Goal: Information Seeking & Learning: Learn about a topic

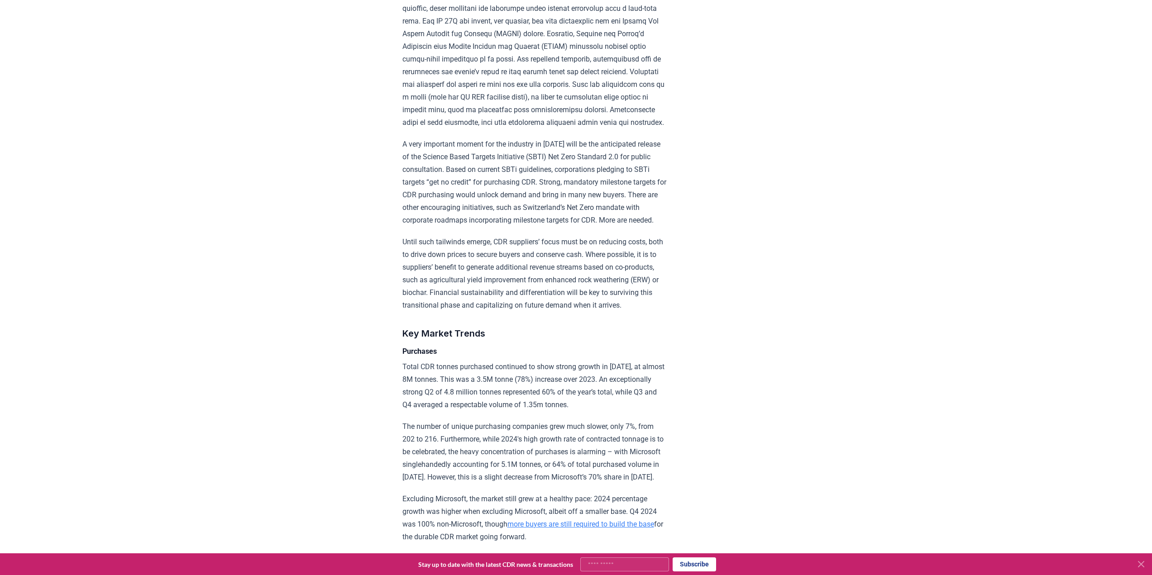
scroll to position [1312, 0]
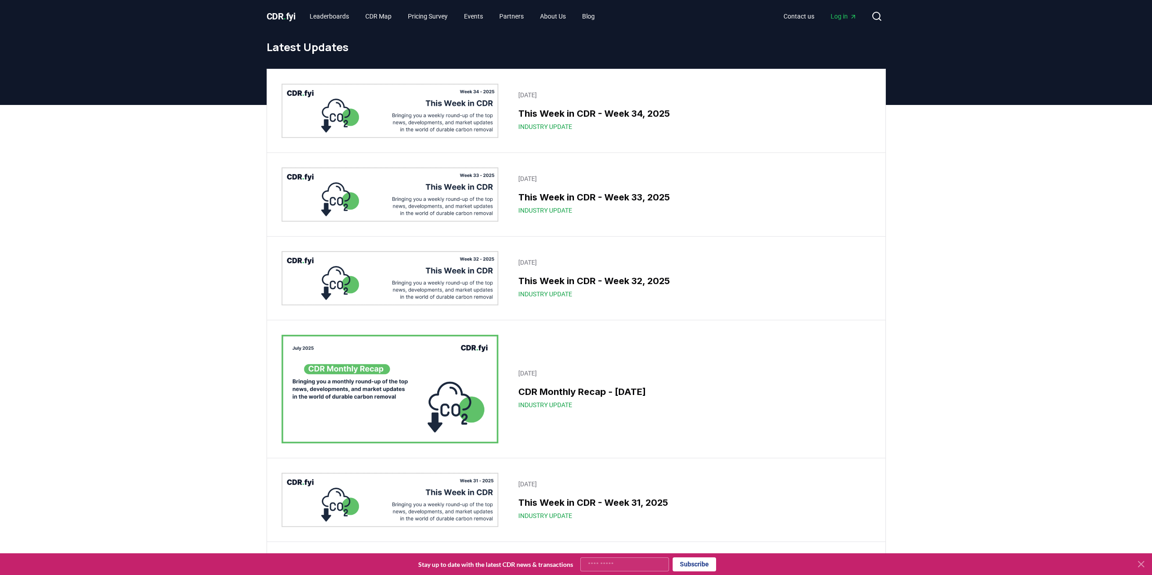
click at [451, 123] on img at bounding box center [389, 111] width 217 height 54
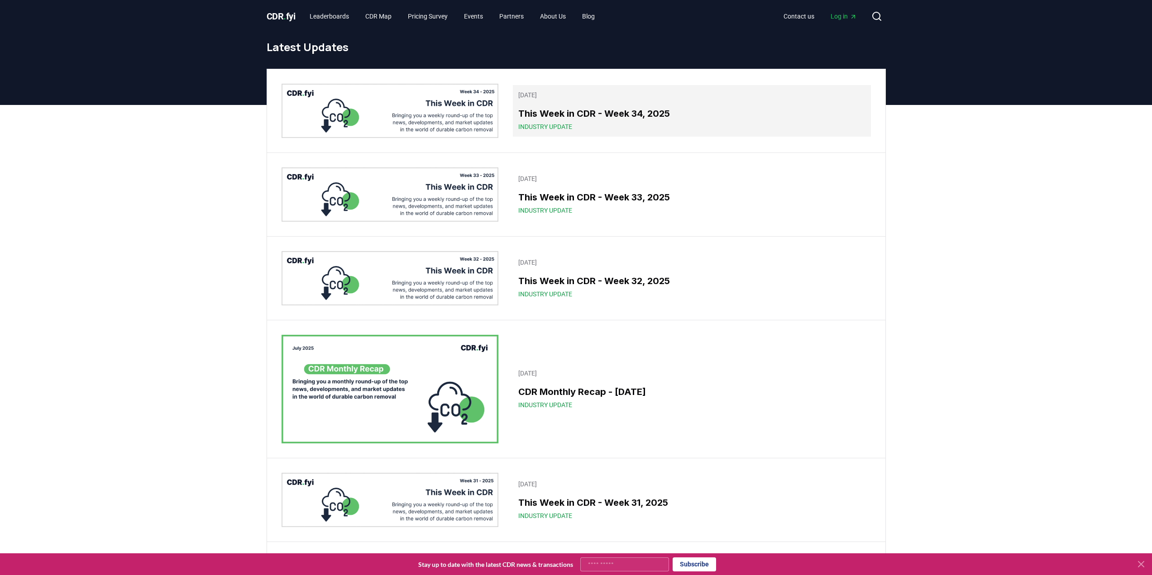
click at [660, 110] on h3 "This Week in CDR - Week 34, 2025" at bounding box center [691, 114] width 347 height 14
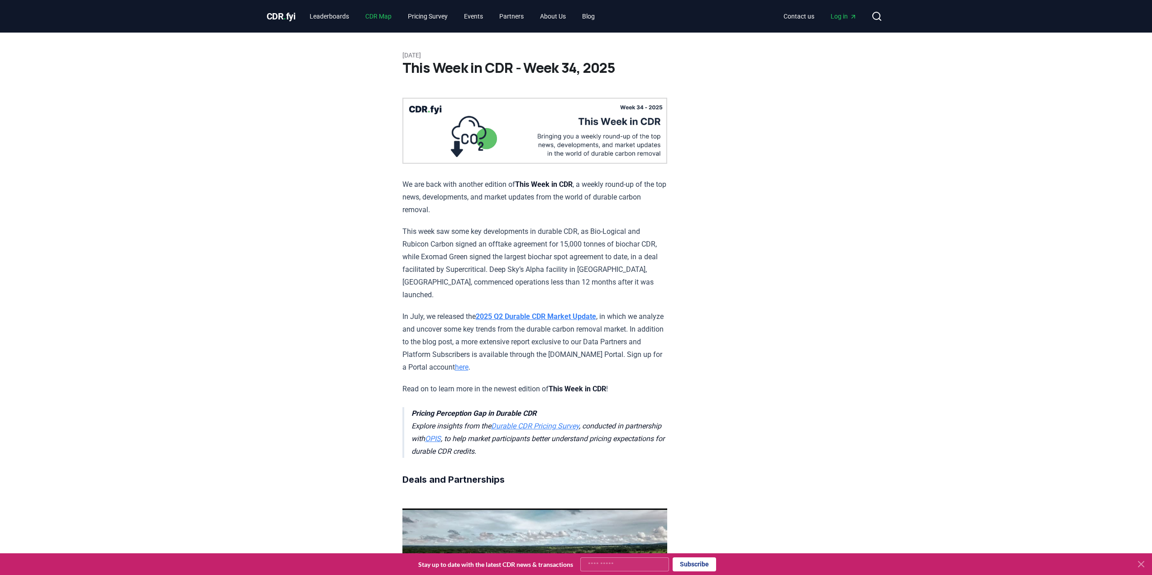
click at [377, 18] on link "CDR Map" at bounding box center [378, 16] width 41 height 16
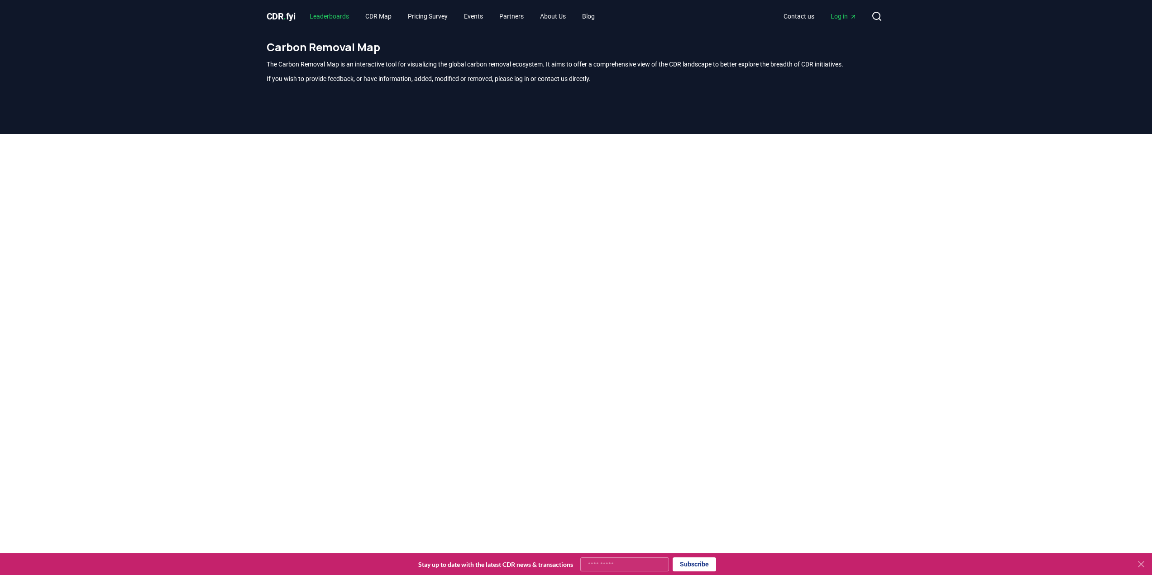
click at [339, 19] on link "Leaderboards" at bounding box center [329, 16] width 54 height 16
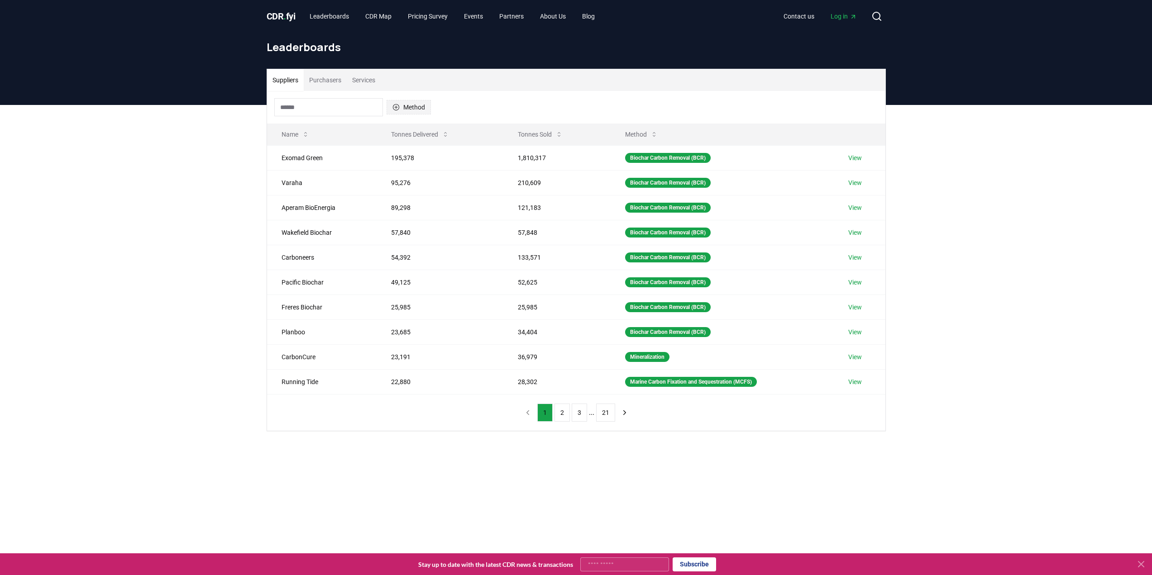
click at [412, 109] on button "Method" at bounding box center [408, 107] width 44 height 14
click at [395, 238] on div "Suggestions" at bounding box center [395, 239] width 7 height 7
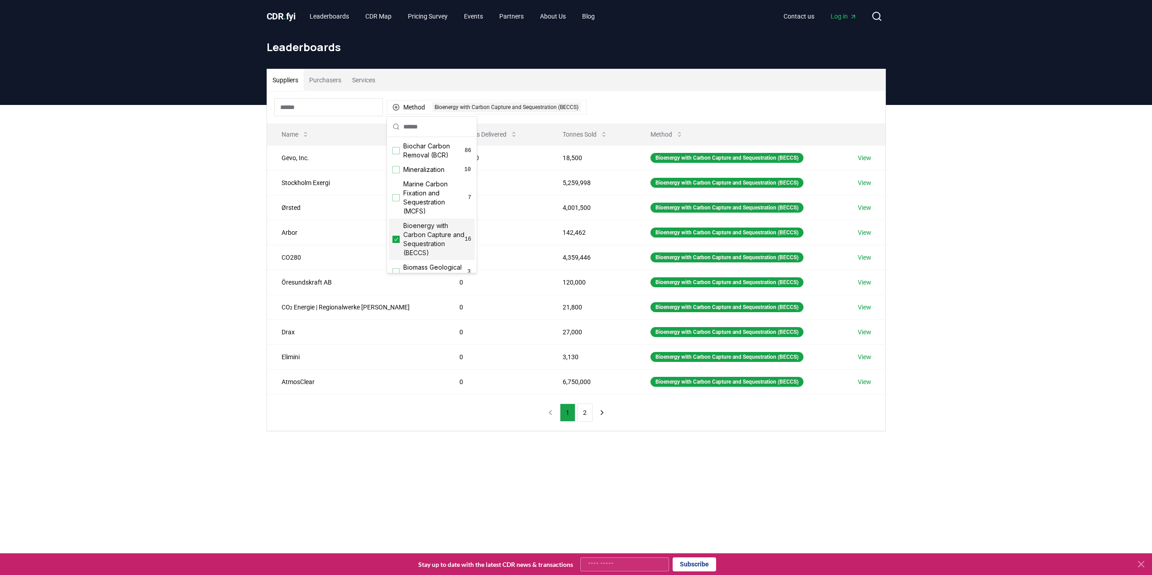
click at [123, 242] on div "Suppliers Purchasers Services Method 1 Bioenergy with Carbon Capture and Seques…" at bounding box center [576, 286] width 1152 height 362
click at [586, 412] on button "2" at bounding box center [584, 413] width 15 height 18
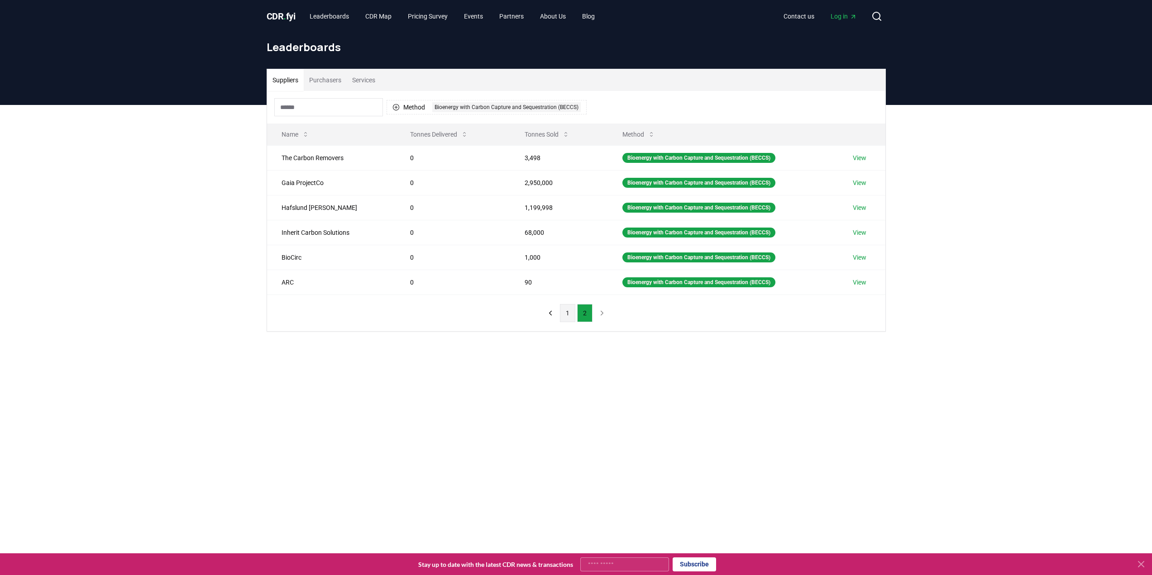
click at [567, 319] on button "1" at bounding box center [567, 313] width 15 height 18
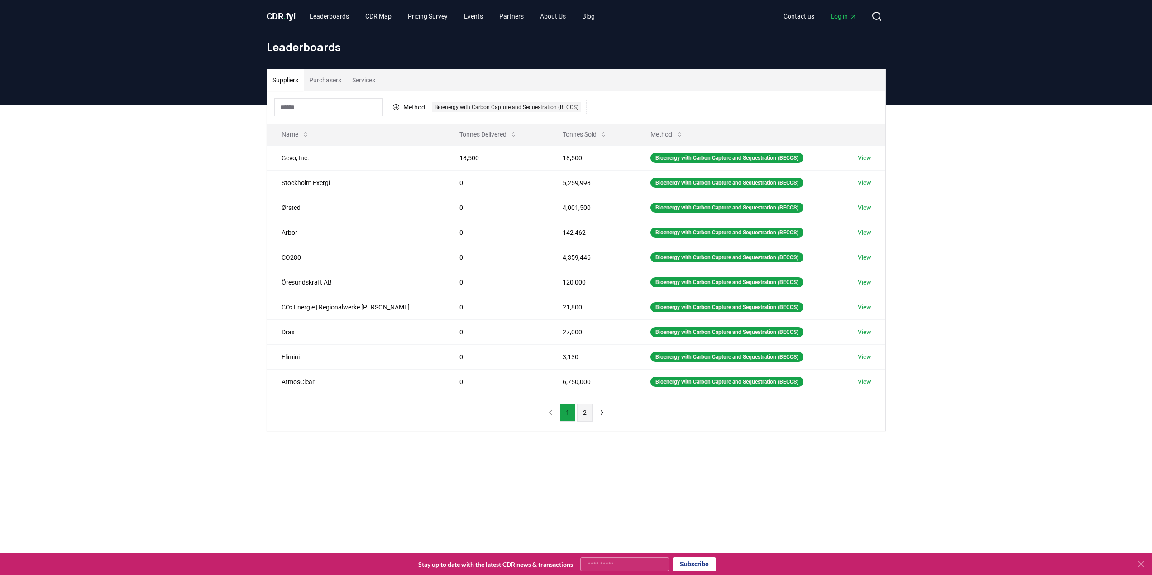
click at [583, 412] on button "2" at bounding box center [584, 413] width 15 height 18
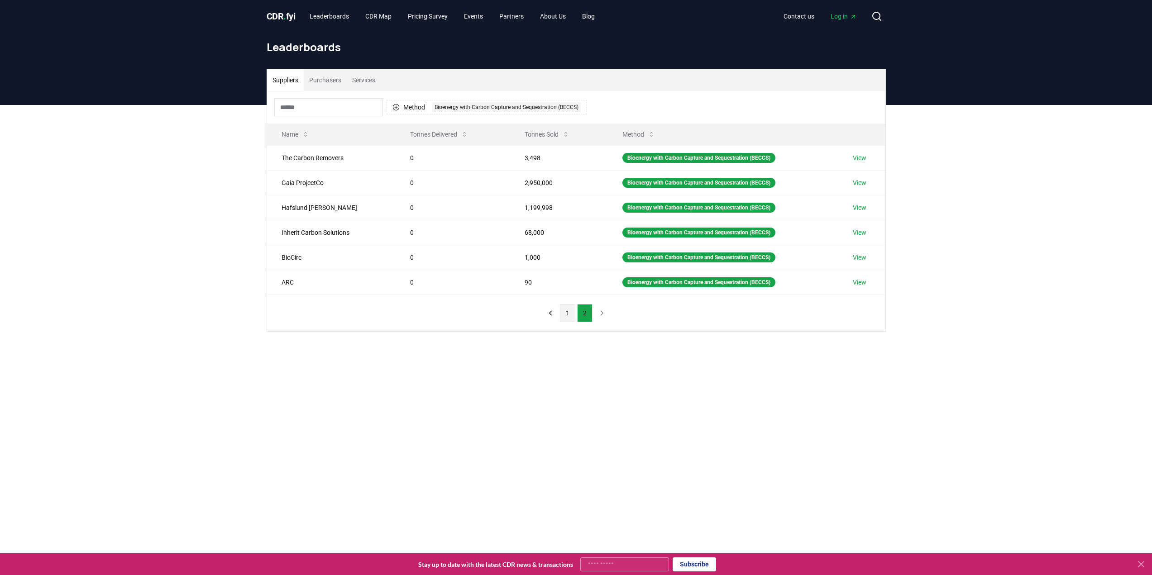
click at [564, 312] on button "1" at bounding box center [567, 313] width 15 height 18
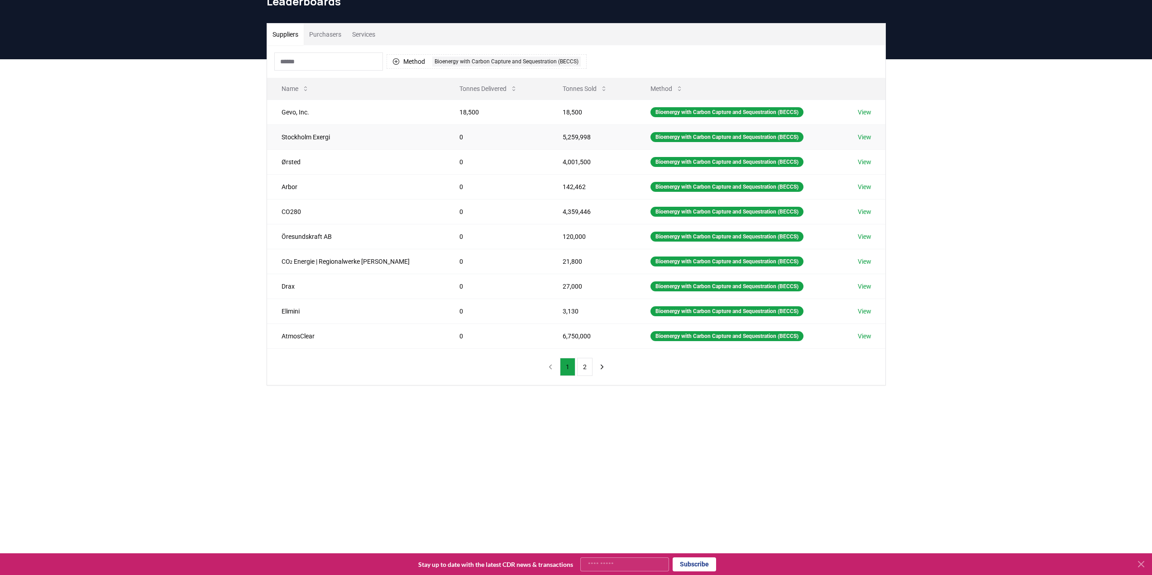
scroll to position [45, 0]
click at [334, 23] on div "Leaderboards" at bounding box center [576, 5] width 634 height 36
click at [333, 31] on button "Purchasers" at bounding box center [325, 35] width 43 height 22
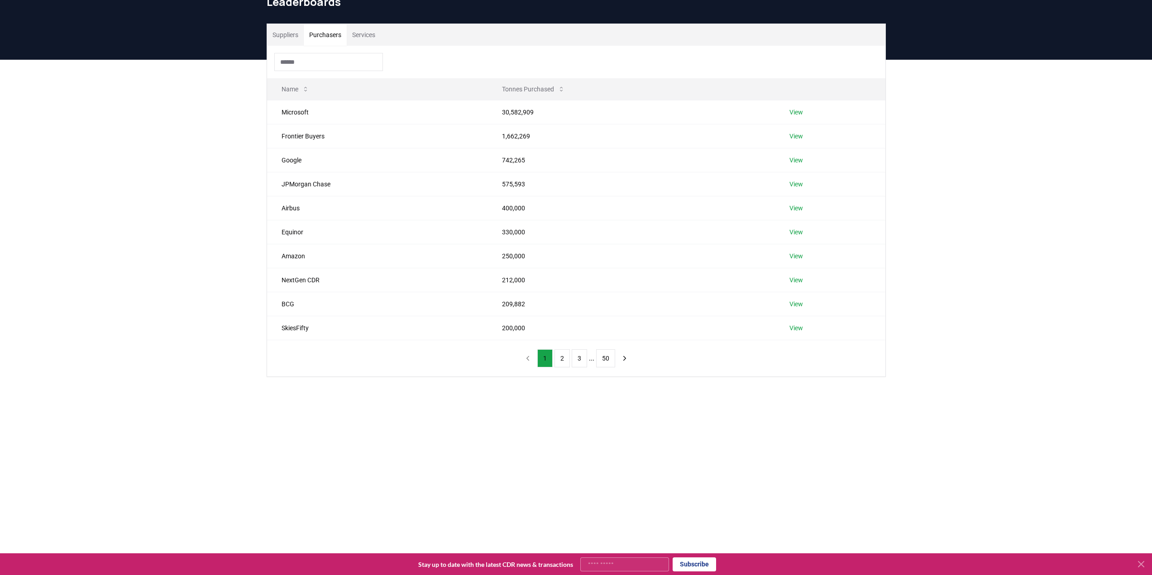
click at [358, 31] on button "Services" at bounding box center [364, 35] width 34 height 22
click at [563, 364] on button "2" at bounding box center [563, 358] width 15 height 18
click at [578, 361] on button "3" at bounding box center [580, 358] width 15 height 18
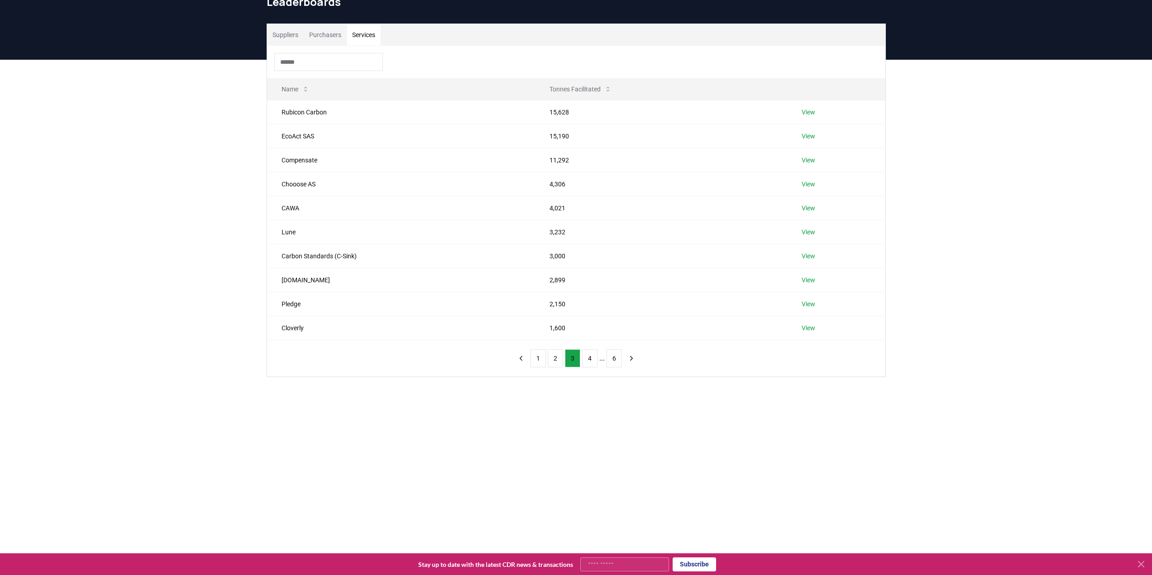
click at [604, 363] on ul "1 2 3 4 ... 6" at bounding box center [575, 358] width 91 height 18
click at [596, 358] on button "4" at bounding box center [589, 358] width 15 height 18
click at [558, 362] on button "3" at bounding box center [562, 358] width 15 height 18
click at [539, 359] on button "1" at bounding box center [537, 358] width 15 height 18
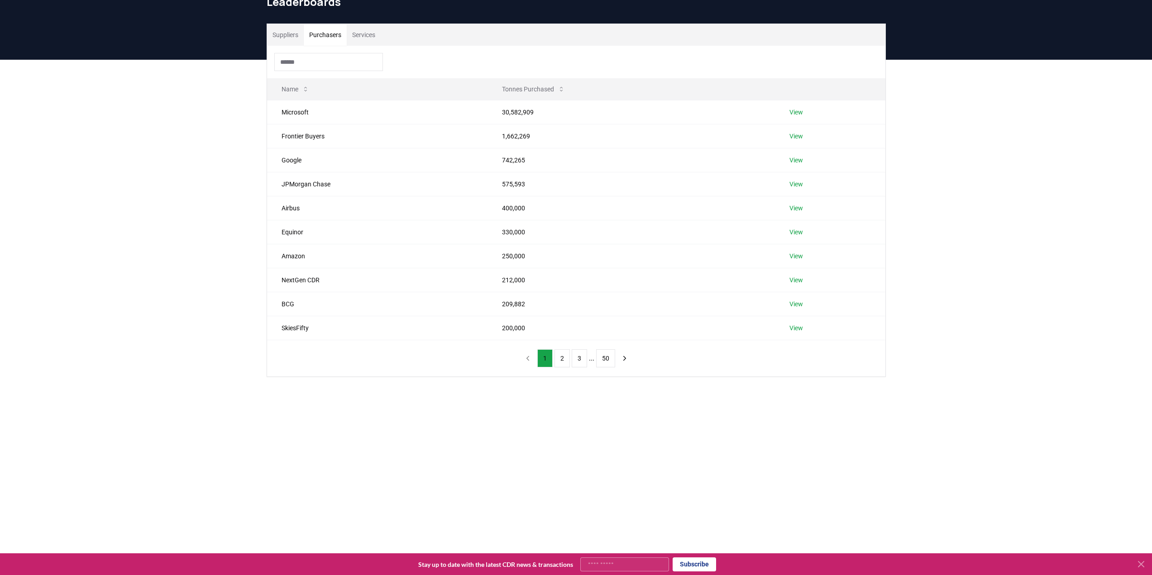
click at [316, 31] on button "Purchasers" at bounding box center [325, 35] width 43 height 22
click at [794, 109] on link "View" at bounding box center [796, 112] width 14 height 9
drag, startPoint x: 341, startPoint y: 186, endPoint x: 267, endPoint y: 185, distance: 74.2
click at [267, 185] on td "JPMorgan Chase" at bounding box center [377, 184] width 221 height 24
copy td "JPMorgan Chase"
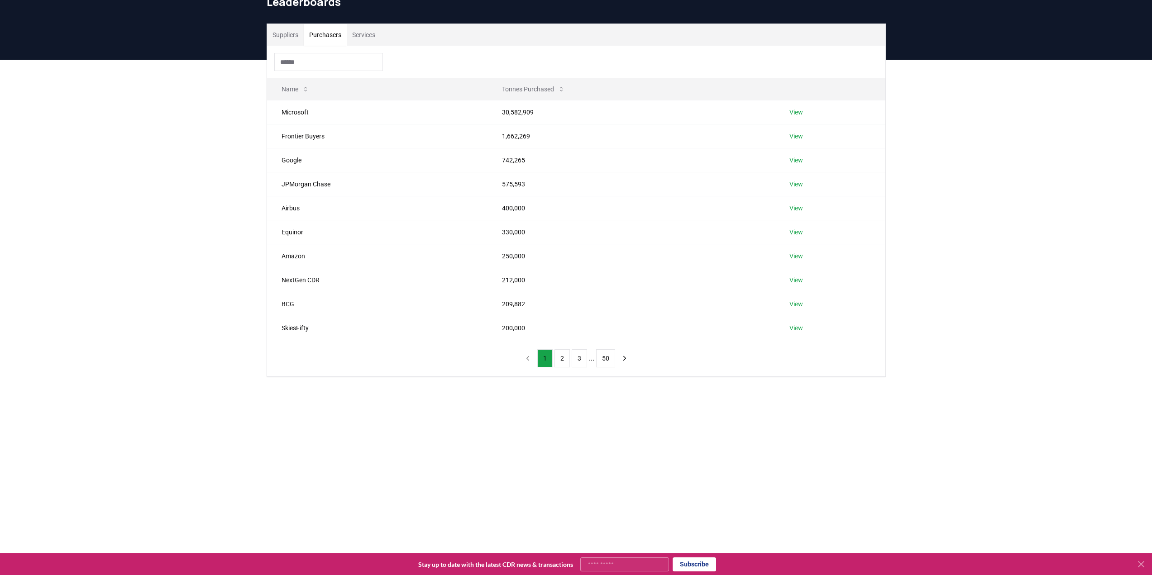
click at [1017, 257] on div "Suppliers Purchasers Services Name Tonnes Purchased Microsoft 30,582,909 View F…" at bounding box center [576, 236] width 1152 height 353
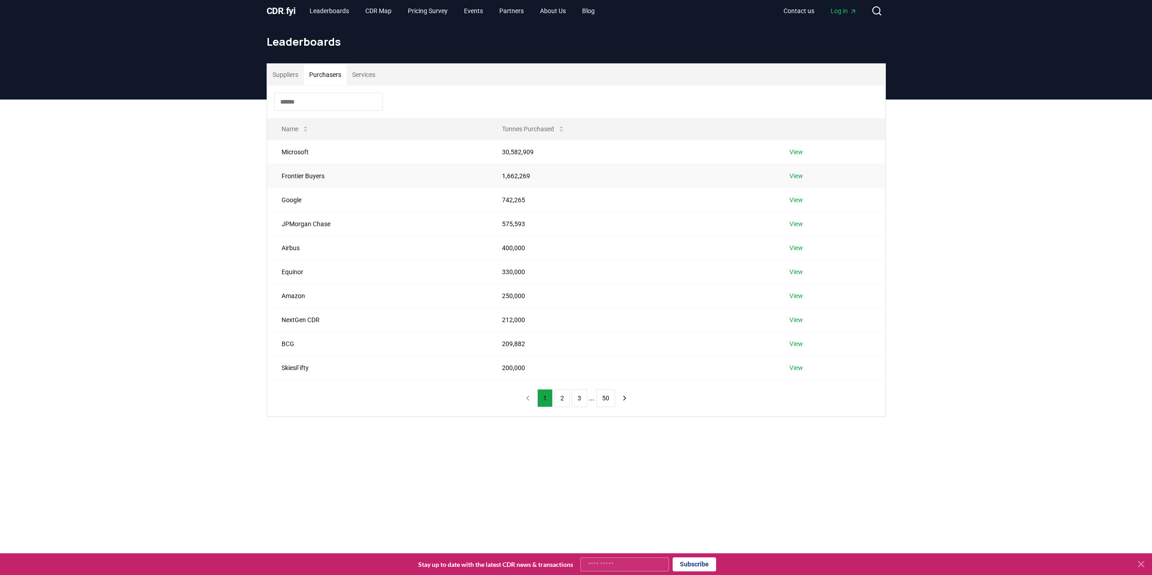
scroll to position [0, 0]
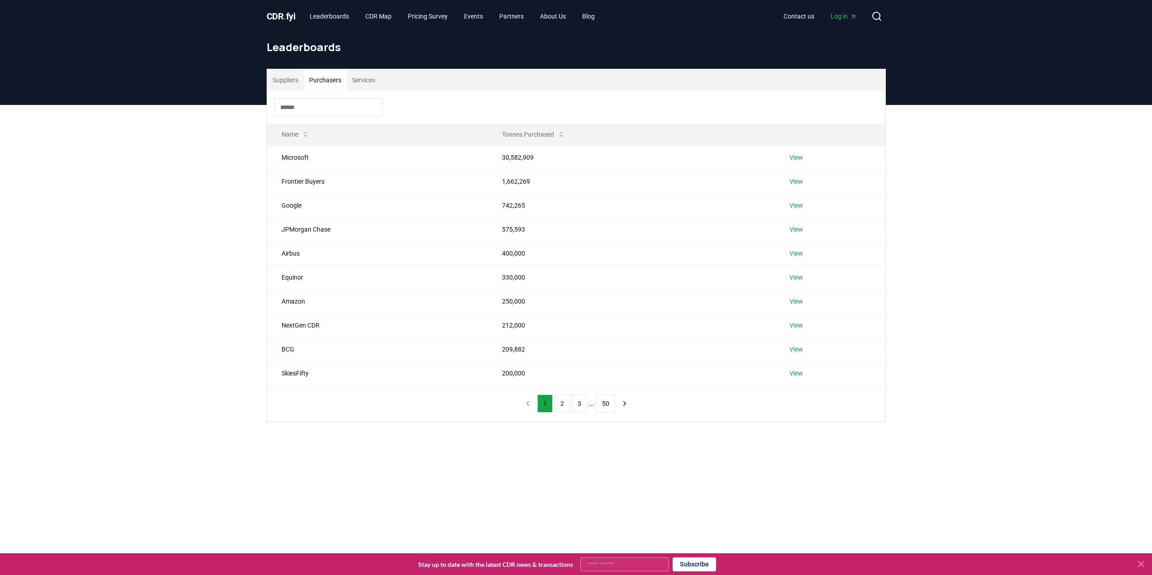
click at [288, 83] on button "Suppliers" at bounding box center [285, 80] width 37 height 22
click at [335, 77] on button "Purchasers" at bounding box center [325, 80] width 43 height 22
click at [363, 81] on button "Services" at bounding box center [364, 80] width 34 height 22
click at [366, 78] on button "Services" at bounding box center [364, 80] width 34 height 22
click at [322, 78] on button "Purchasers" at bounding box center [325, 80] width 43 height 22
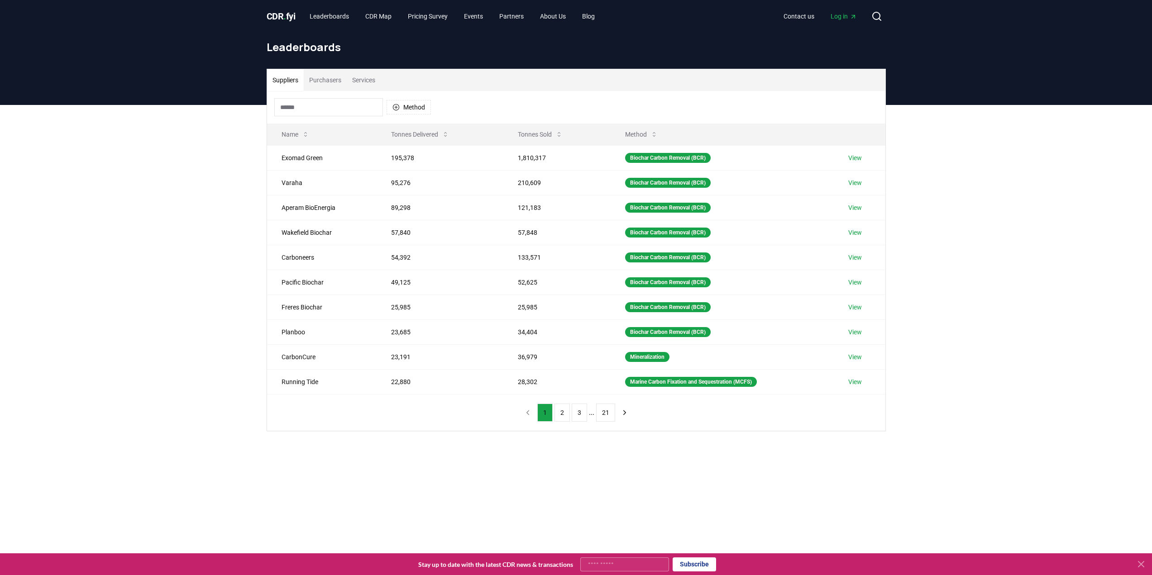
click at [281, 78] on button "Suppliers" at bounding box center [285, 80] width 37 height 22
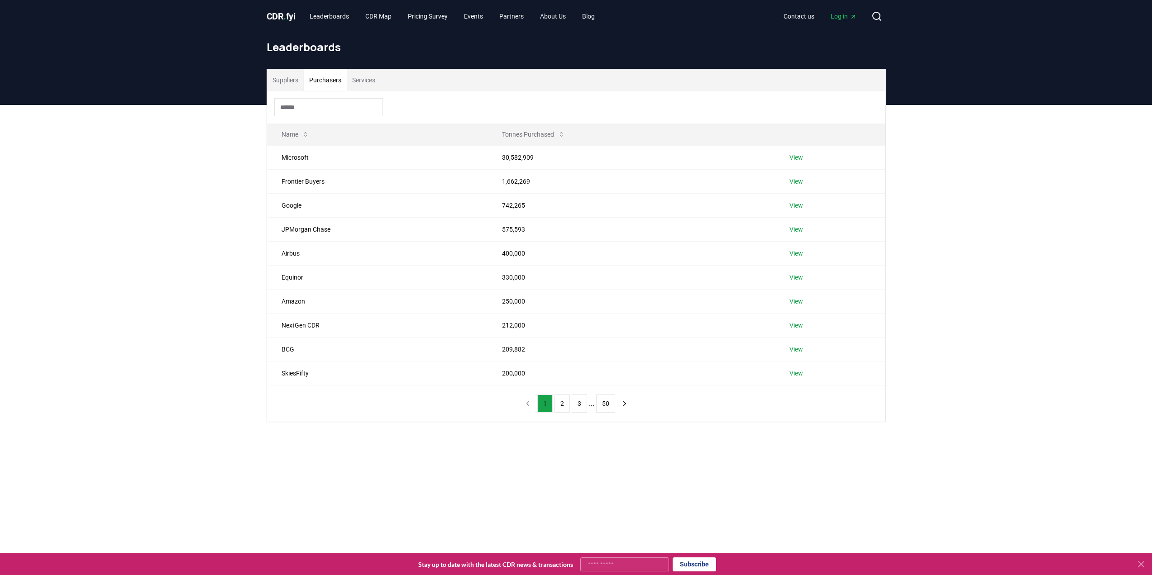
click at [319, 73] on button "Purchasers" at bounding box center [325, 80] width 43 height 22
click at [526, 182] on td "1,662,269" at bounding box center [630, 181] width 287 height 24
click at [794, 184] on link "View" at bounding box center [796, 181] width 14 height 9
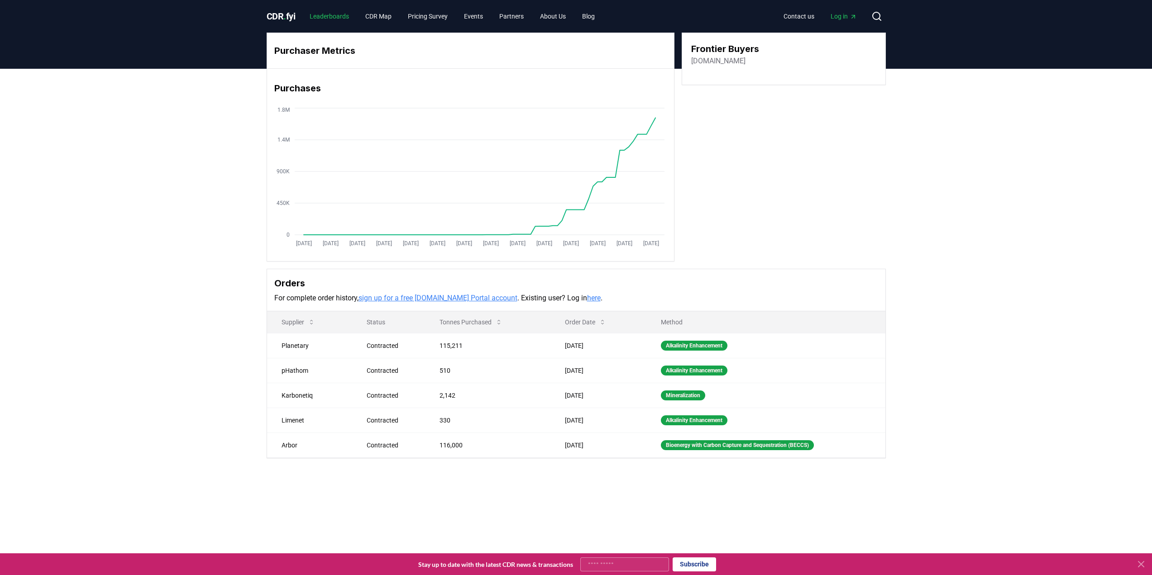
click at [341, 14] on link "Leaderboards" at bounding box center [329, 16] width 54 height 16
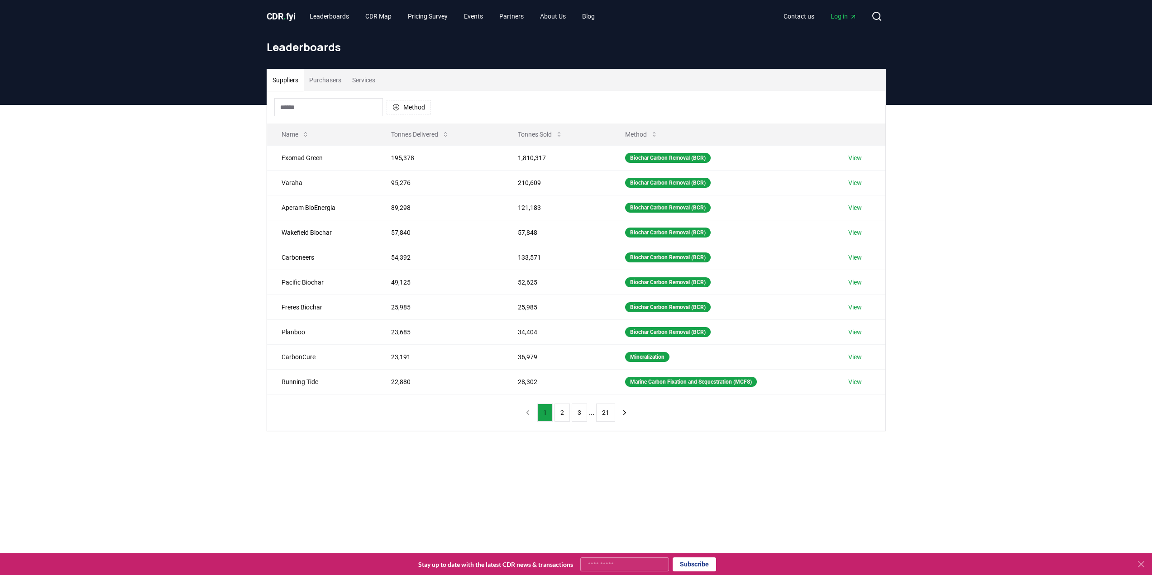
click at [319, 74] on button "Purchasers" at bounding box center [325, 80] width 43 height 22
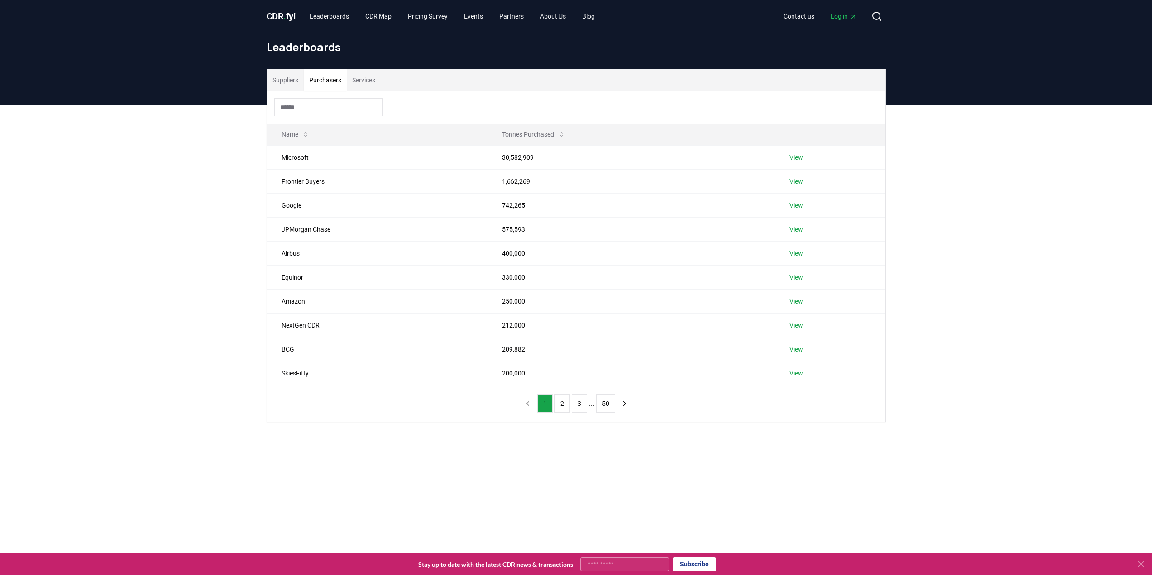
click at [369, 78] on button "Services" at bounding box center [364, 80] width 34 height 22
click at [348, 14] on link "Leaderboards" at bounding box center [329, 16] width 54 height 16
click at [369, 18] on link "CDR Map" at bounding box center [378, 16] width 41 height 16
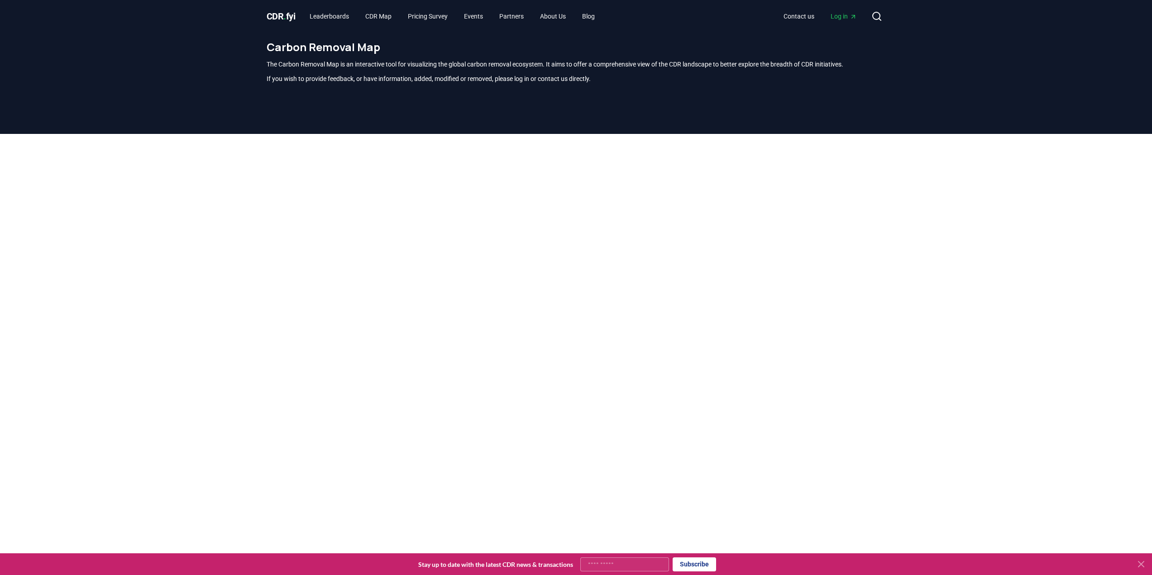
click at [275, 19] on span "CDR . fyi" at bounding box center [281, 16] width 29 height 11
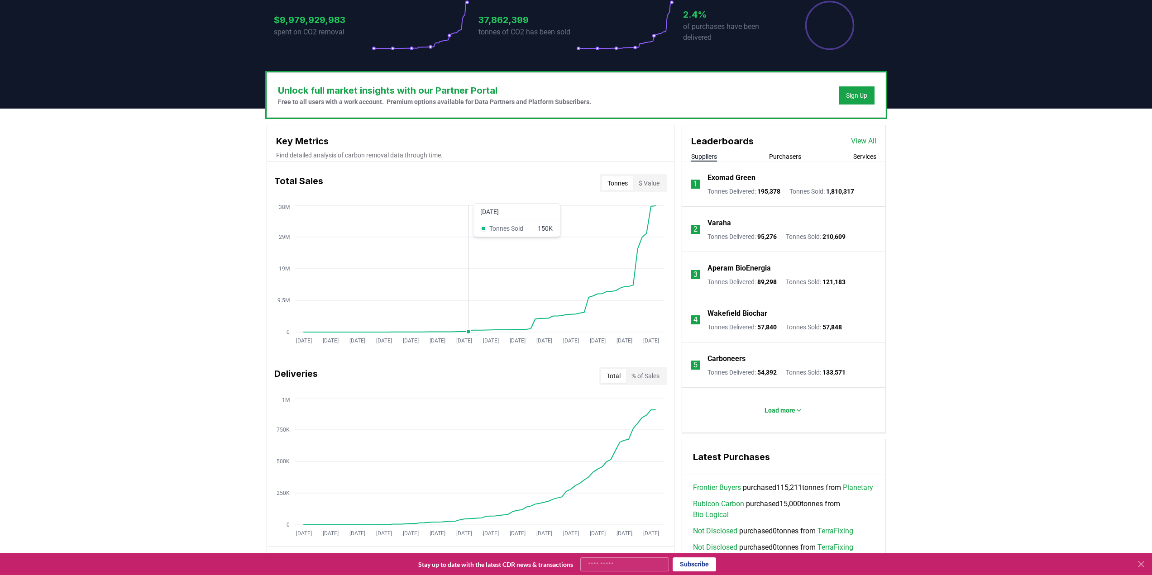
scroll to position [272, 0]
